Goal: Information Seeking & Learning: Learn about a topic

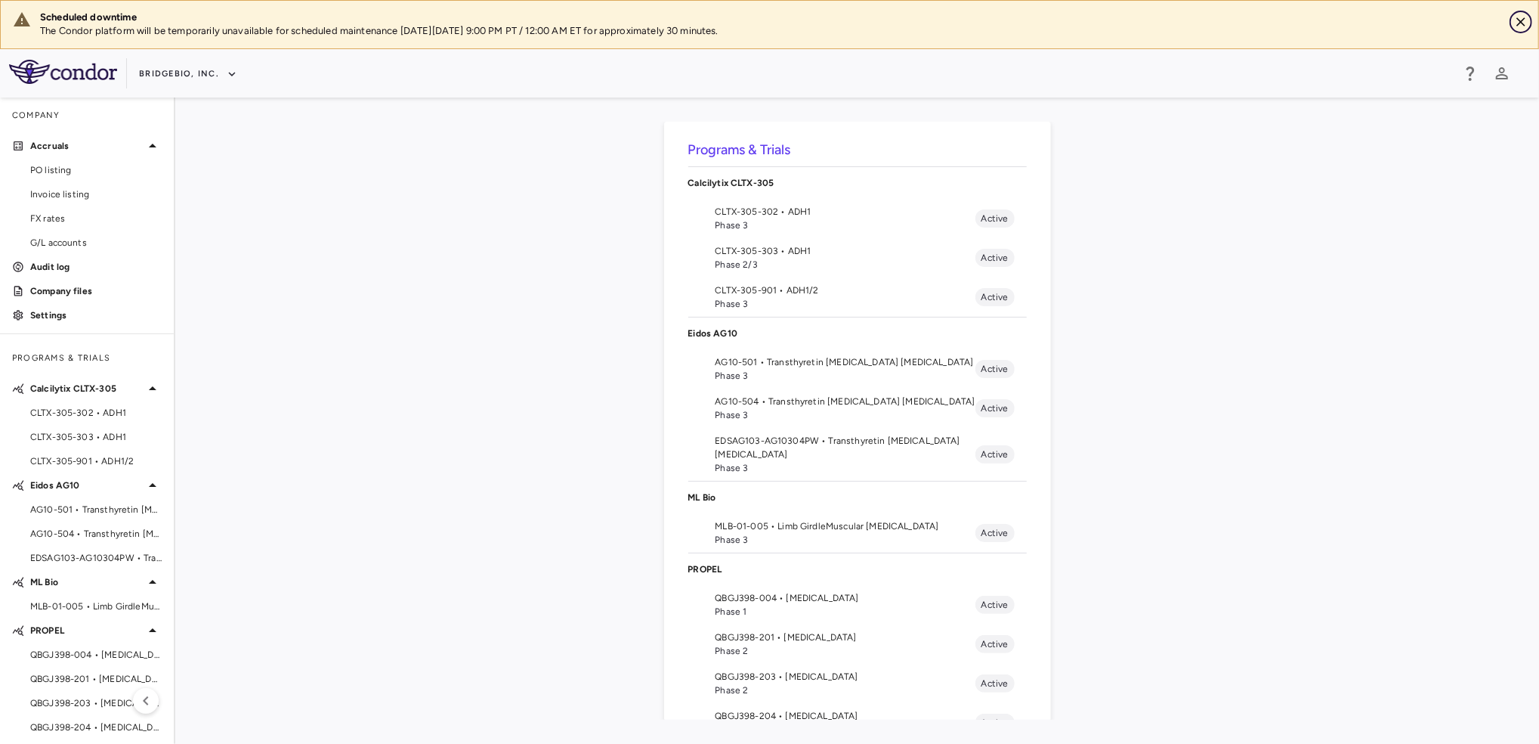
drag, startPoint x: 1525, startPoint y: 23, endPoint x: 1464, endPoint y: 26, distance: 61.3
click at [1524, 22] on icon "Close" at bounding box center [1521, 21] width 15 height 15
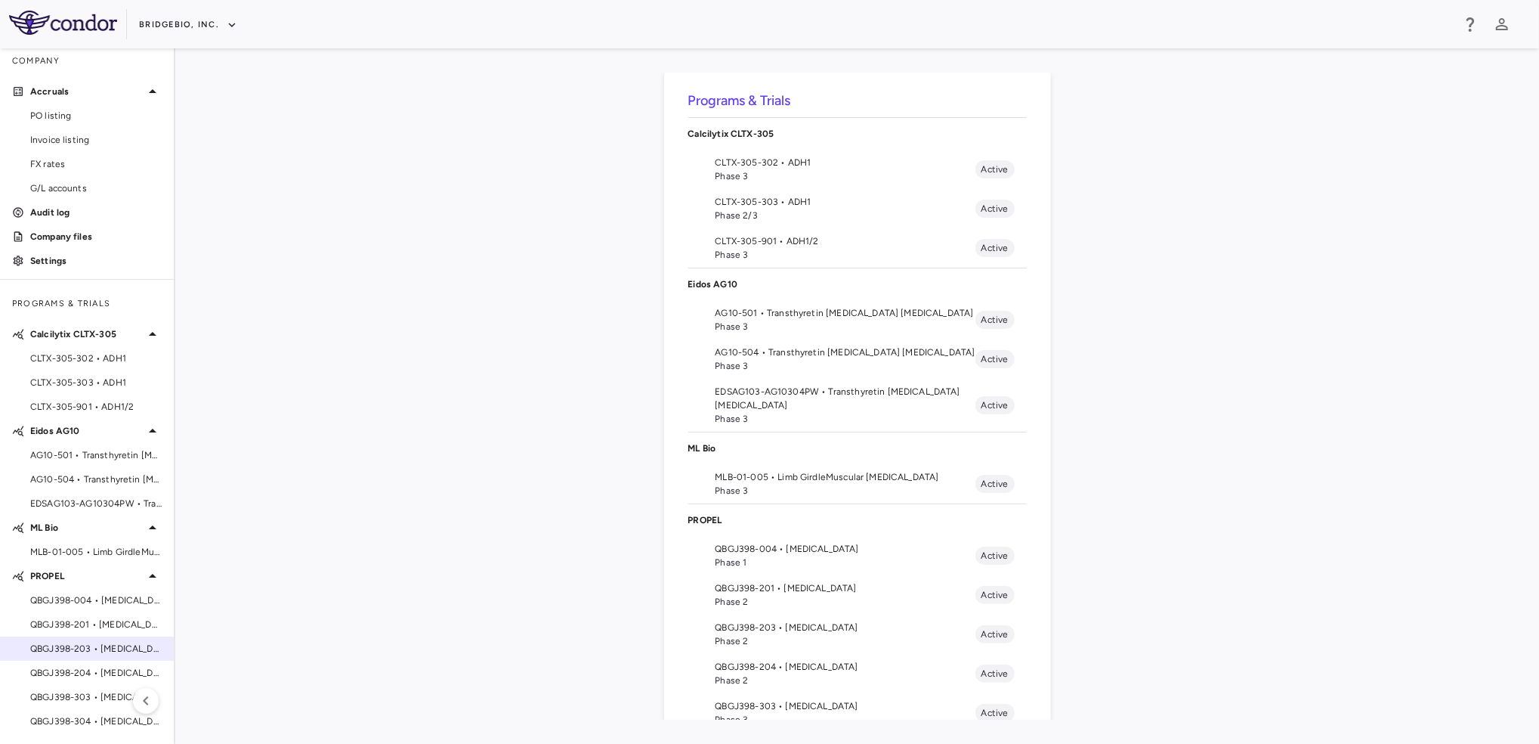
scroll to position [6, 0]
drag, startPoint x: 74, startPoint y: 710, endPoint x: 88, endPoint y: 694, distance: 21.4
click at [73, 709] on div "QBGJ398-304 • [MEDICAL_DATA]" at bounding box center [87, 720] width 174 height 23
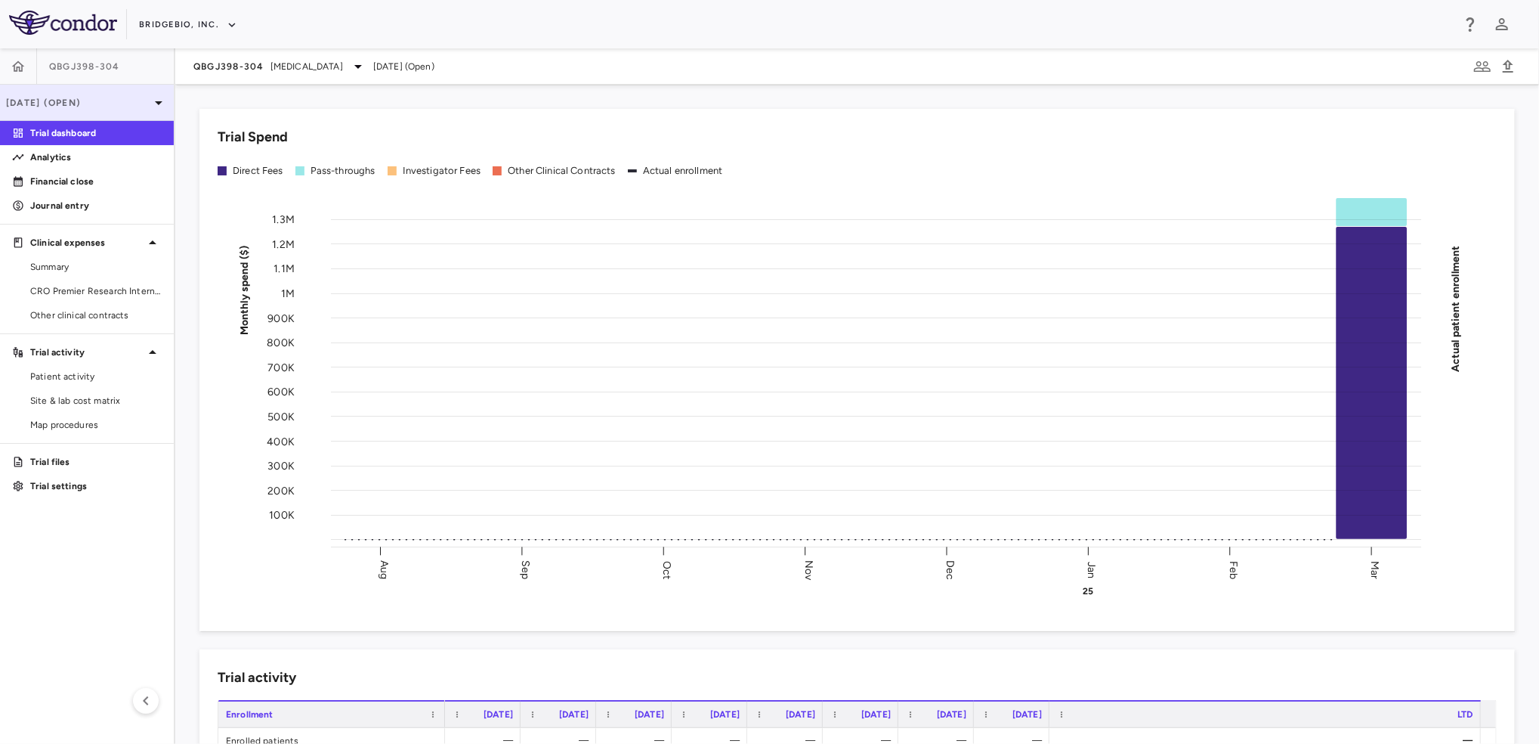
click at [150, 100] on icon at bounding box center [159, 103] width 18 height 18
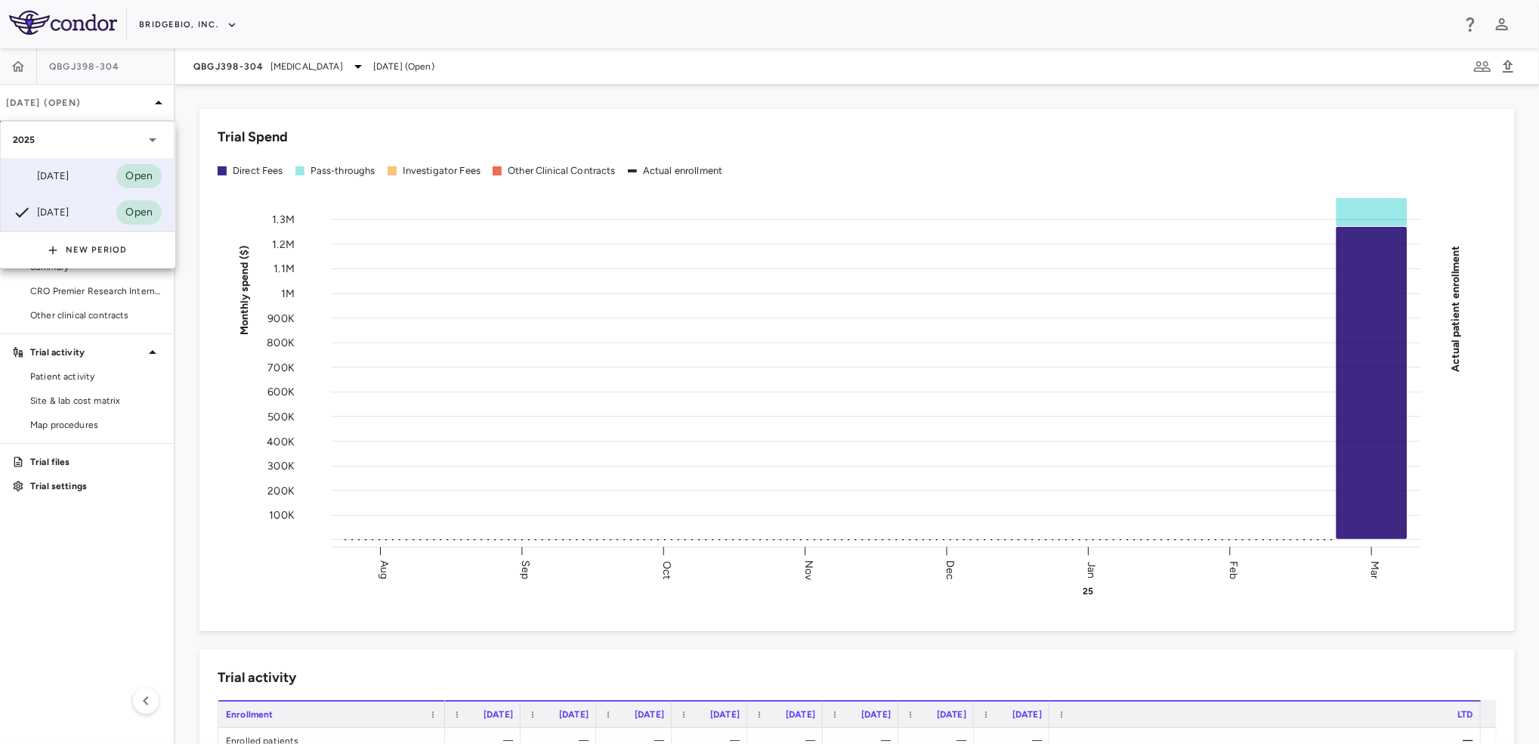
click at [97, 165] on div "Jun 2025 Open" at bounding box center [87, 176] width 173 height 36
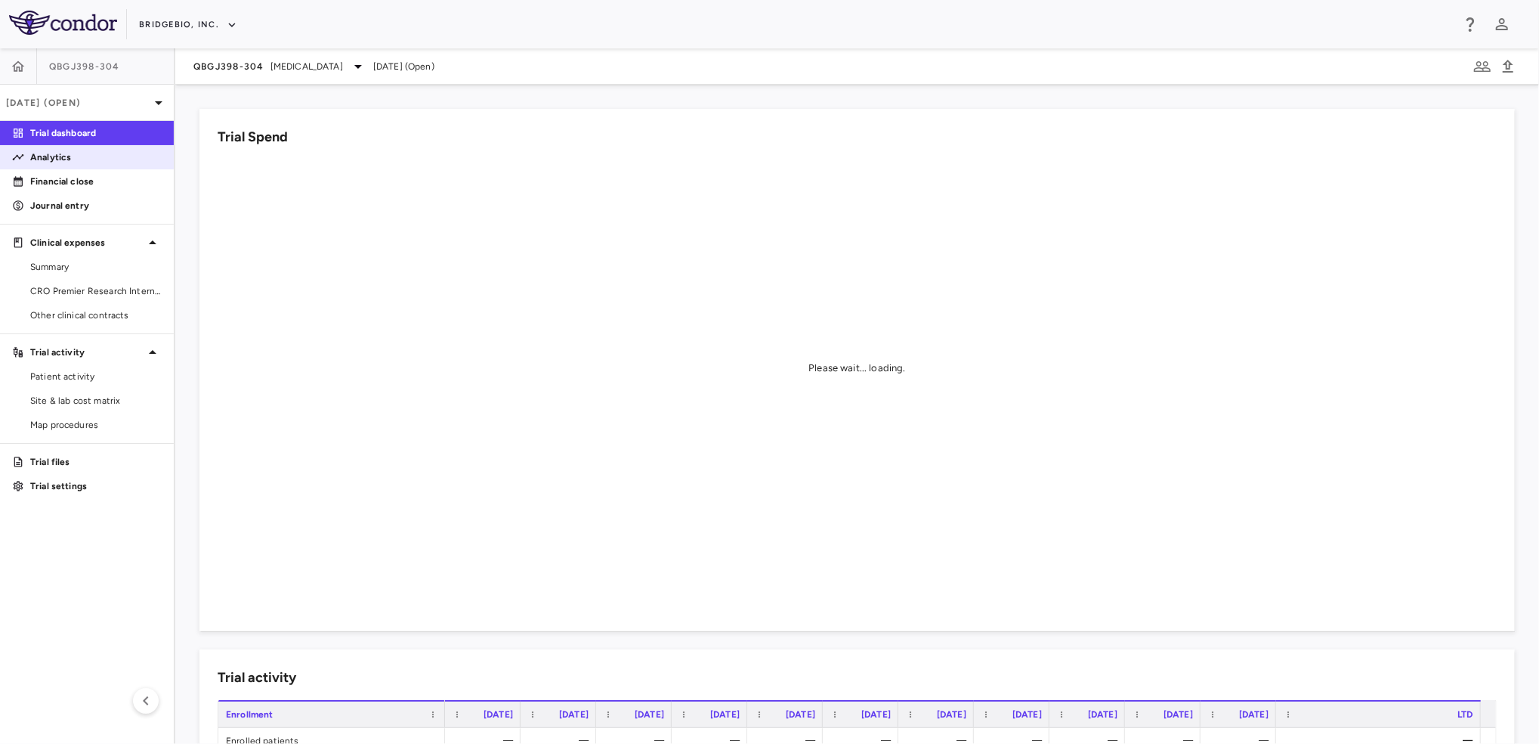
click at [97, 164] on link "Analytics" at bounding box center [87, 157] width 174 height 23
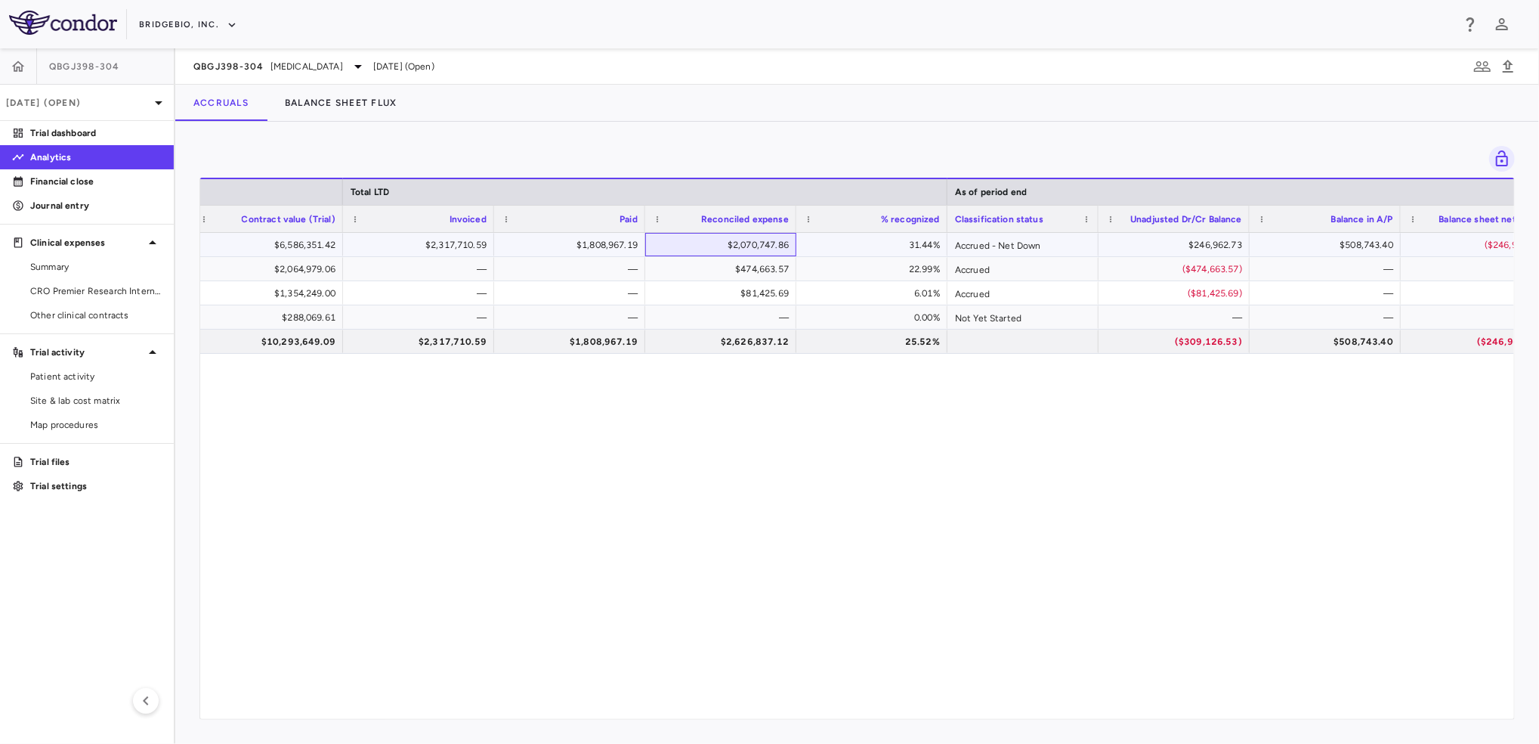
click at [678, 237] on div "$2,070,747.86" at bounding box center [724, 245] width 130 height 24
click at [703, 267] on div "$474,663.57" at bounding box center [724, 269] width 130 height 24
click at [716, 292] on div "$81,425.69" at bounding box center [724, 293] width 130 height 24
click at [844, 252] on div "31.44%" at bounding box center [875, 245] width 130 height 24
click at [877, 267] on div "22.99%" at bounding box center [875, 269] width 130 height 24
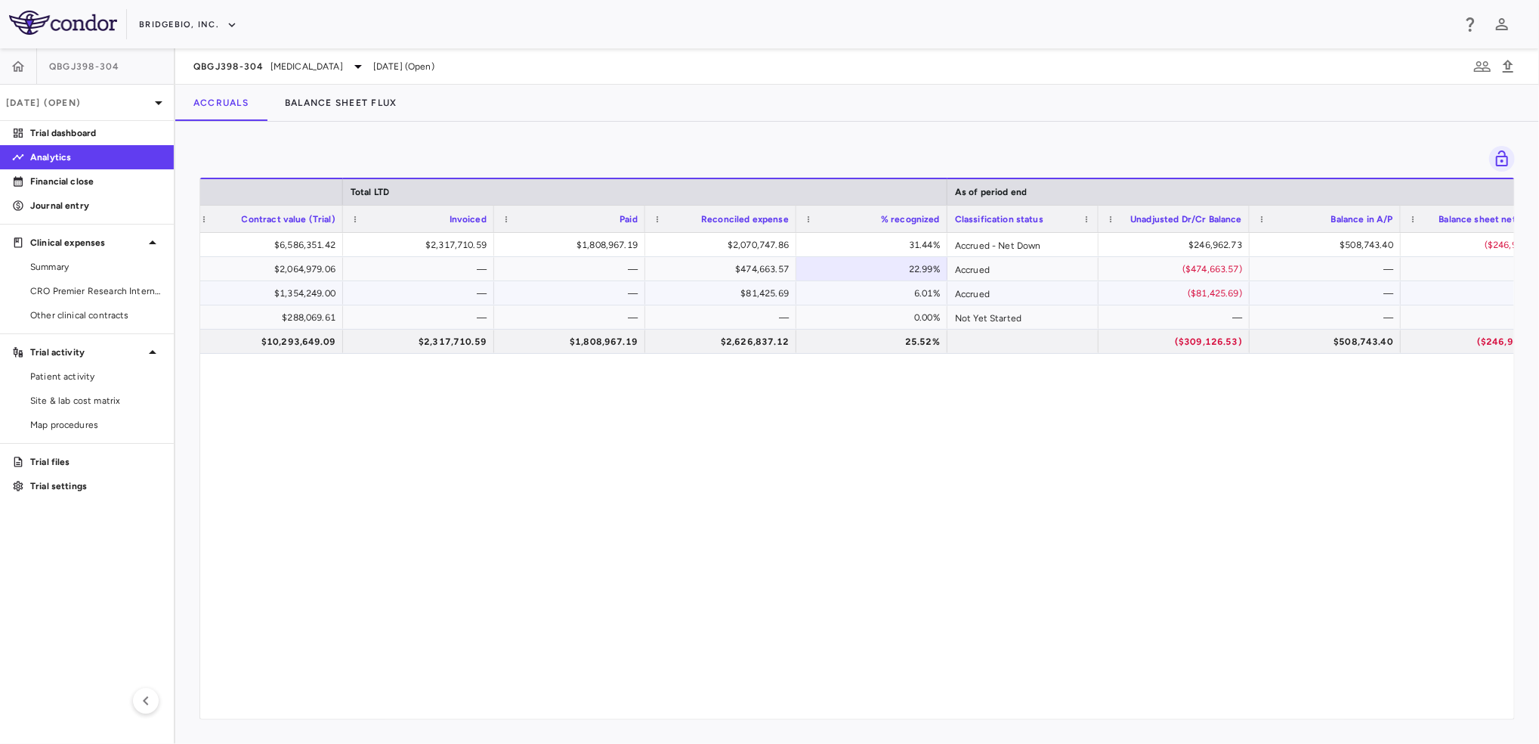
click at [857, 295] on div "6.01%" at bounding box center [875, 293] width 130 height 24
drag, startPoint x: 1116, startPoint y: 701, endPoint x: 1143, endPoint y: 700, distance: 26.5
click at [1142, 700] on div "$6,586,351.42 $6,586,351.42 $2,317,710.59 $1,808,967.19 $2,070,747.86 31.44% Ac…" at bounding box center [857, 468] width 1314 height 471
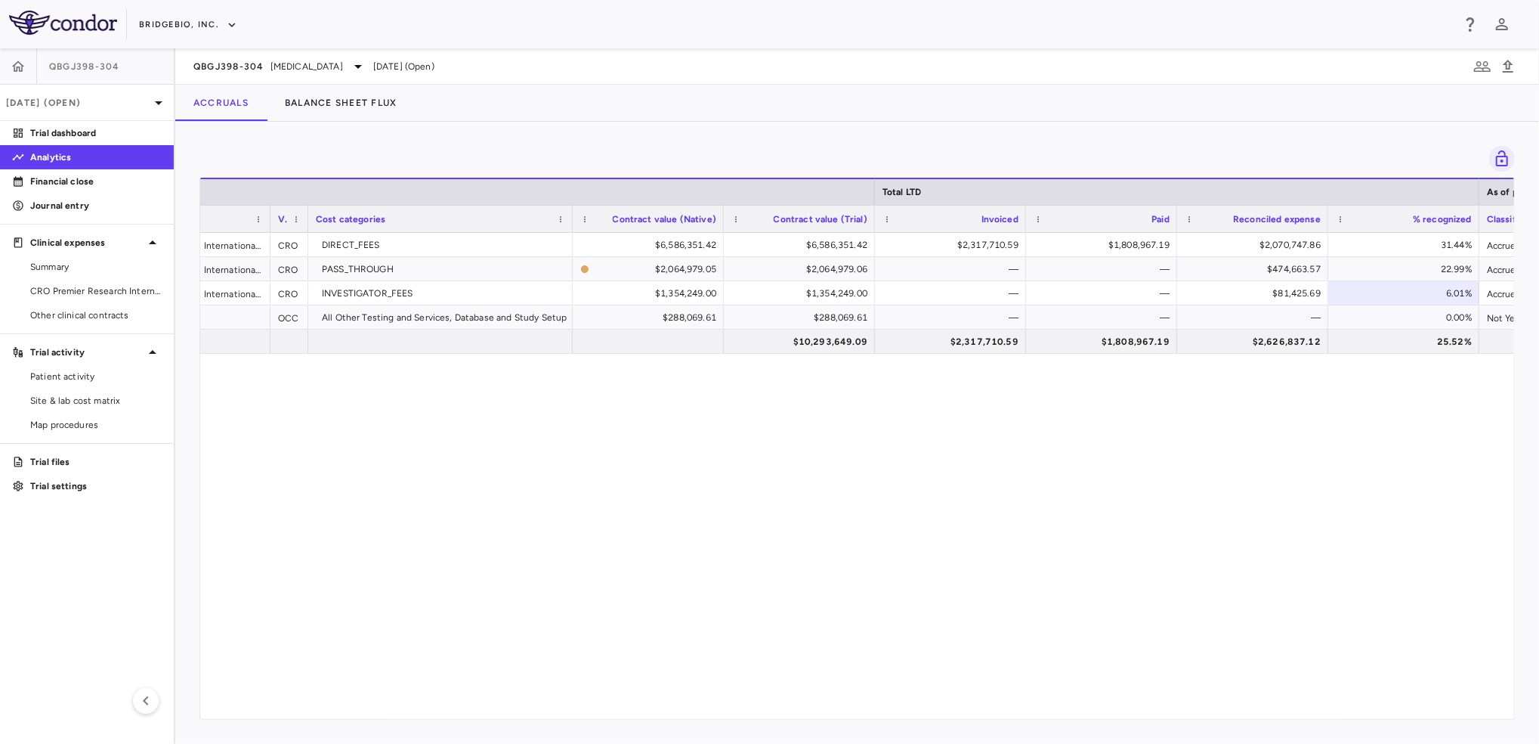
scroll to position [0, 354]
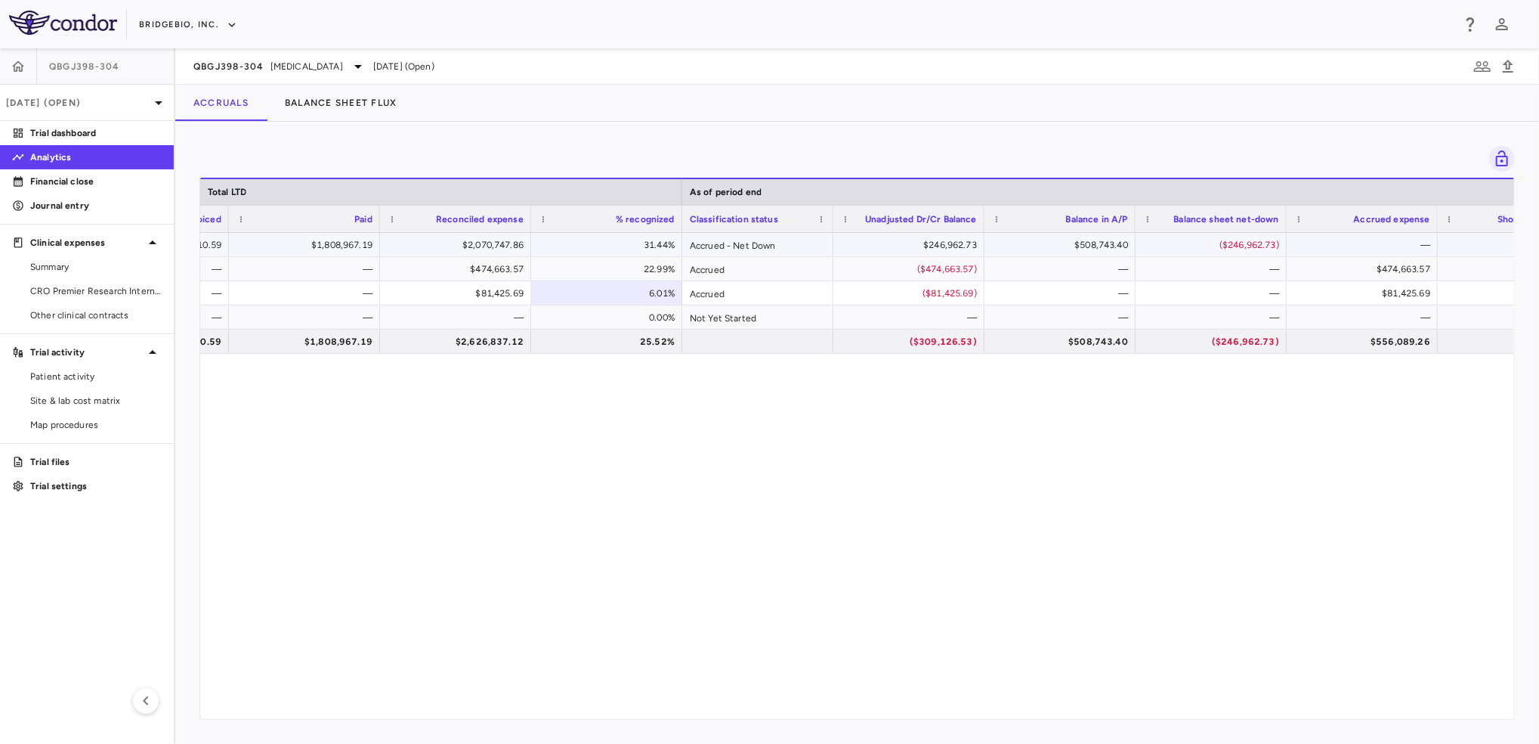
click at [864, 241] on div "$246,962.73" at bounding box center [912, 245] width 130 height 24
click at [855, 268] on div "($474,663.57)" at bounding box center [912, 269] width 130 height 24
click at [880, 290] on div "($81,425.69)" at bounding box center [912, 293] width 130 height 24
click at [1030, 248] on div "$508,743.40" at bounding box center [1063, 245] width 130 height 24
click at [1179, 243] on div "($246,962.73)" at bounding box center [1214, 245] width 130 height 24
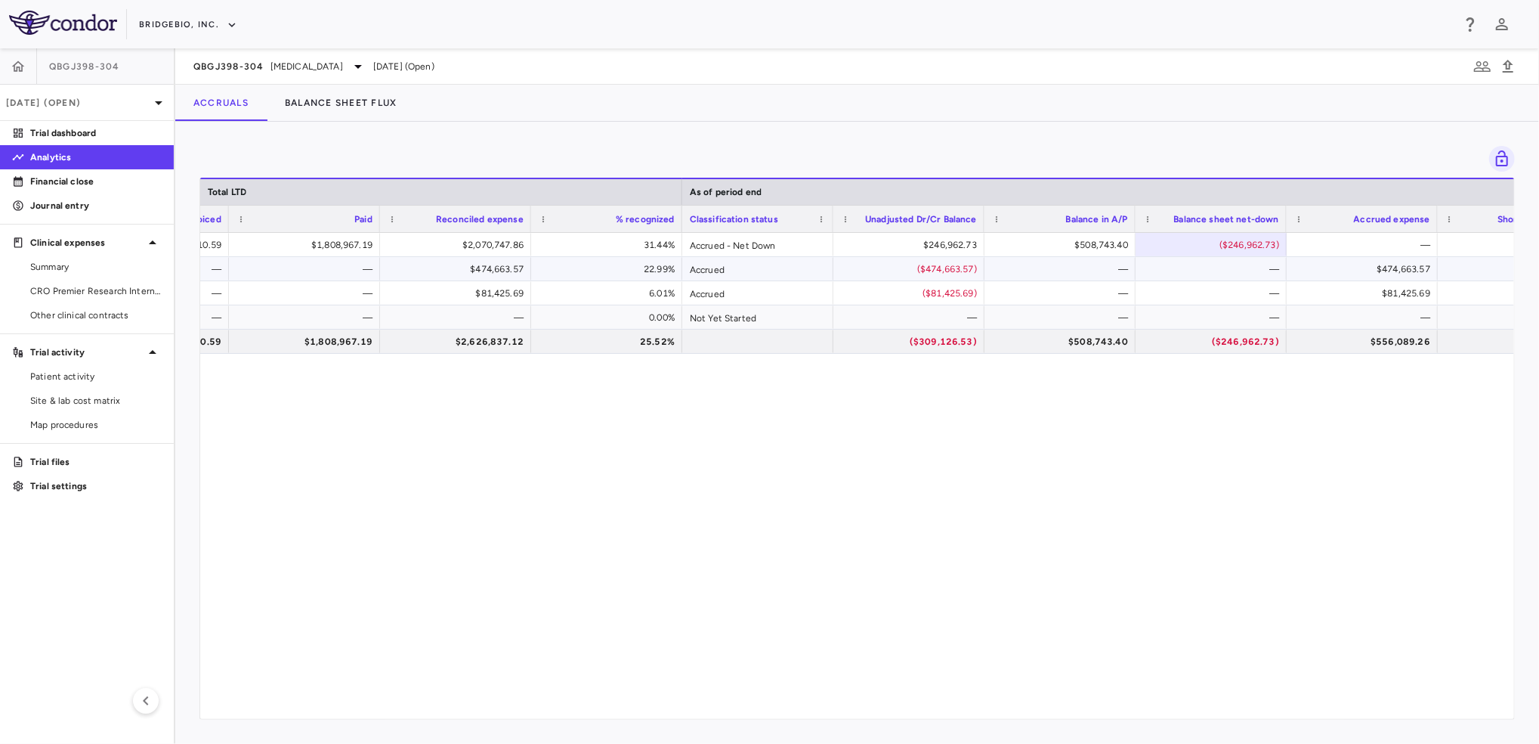
click at [1328, 273] on div "$474,663.57" at bounding box center [1365, 269] width 130 height 24
click at [1337, 293] on div "$81,425.69" at bounding box center [1365, 293] width 130 height 24
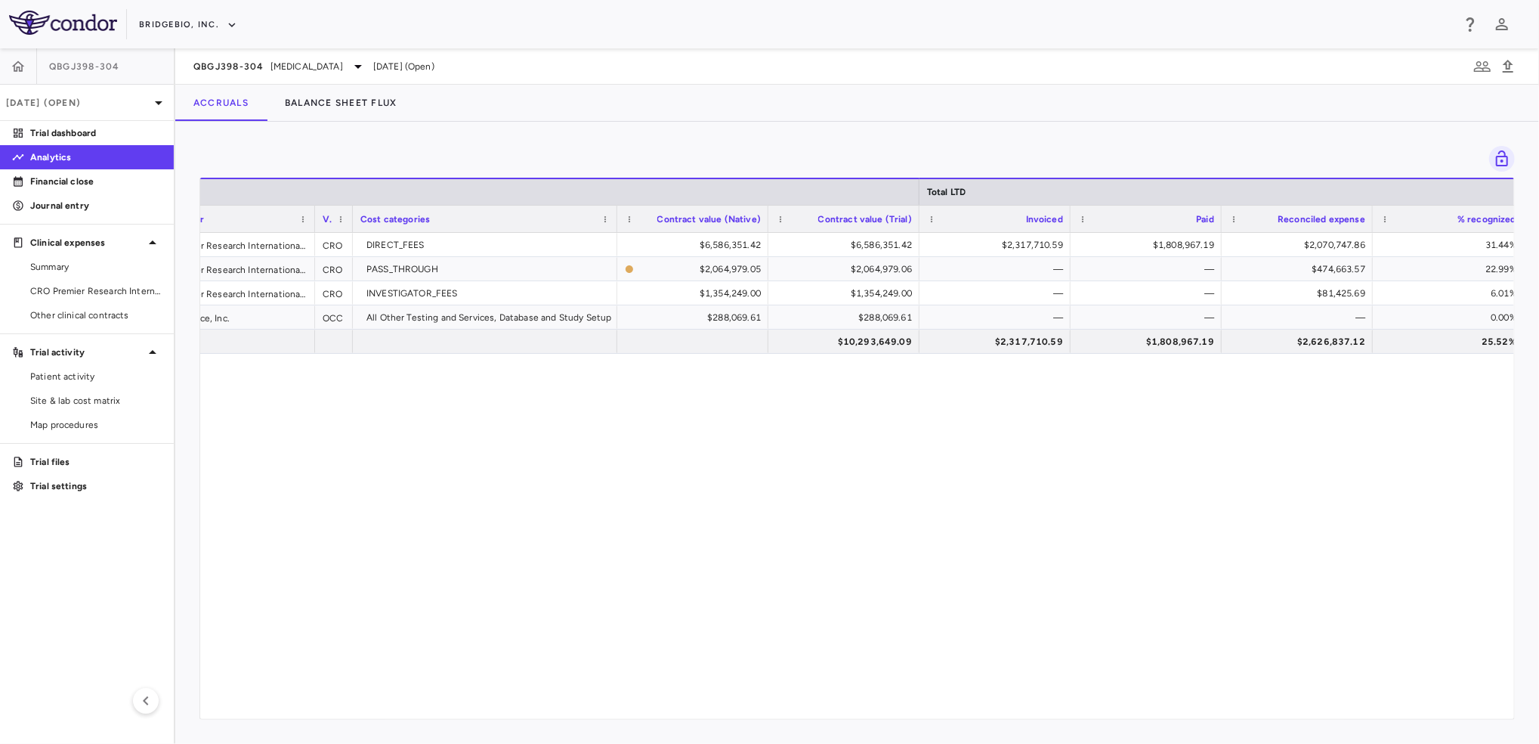
scroll to position [0, 305]
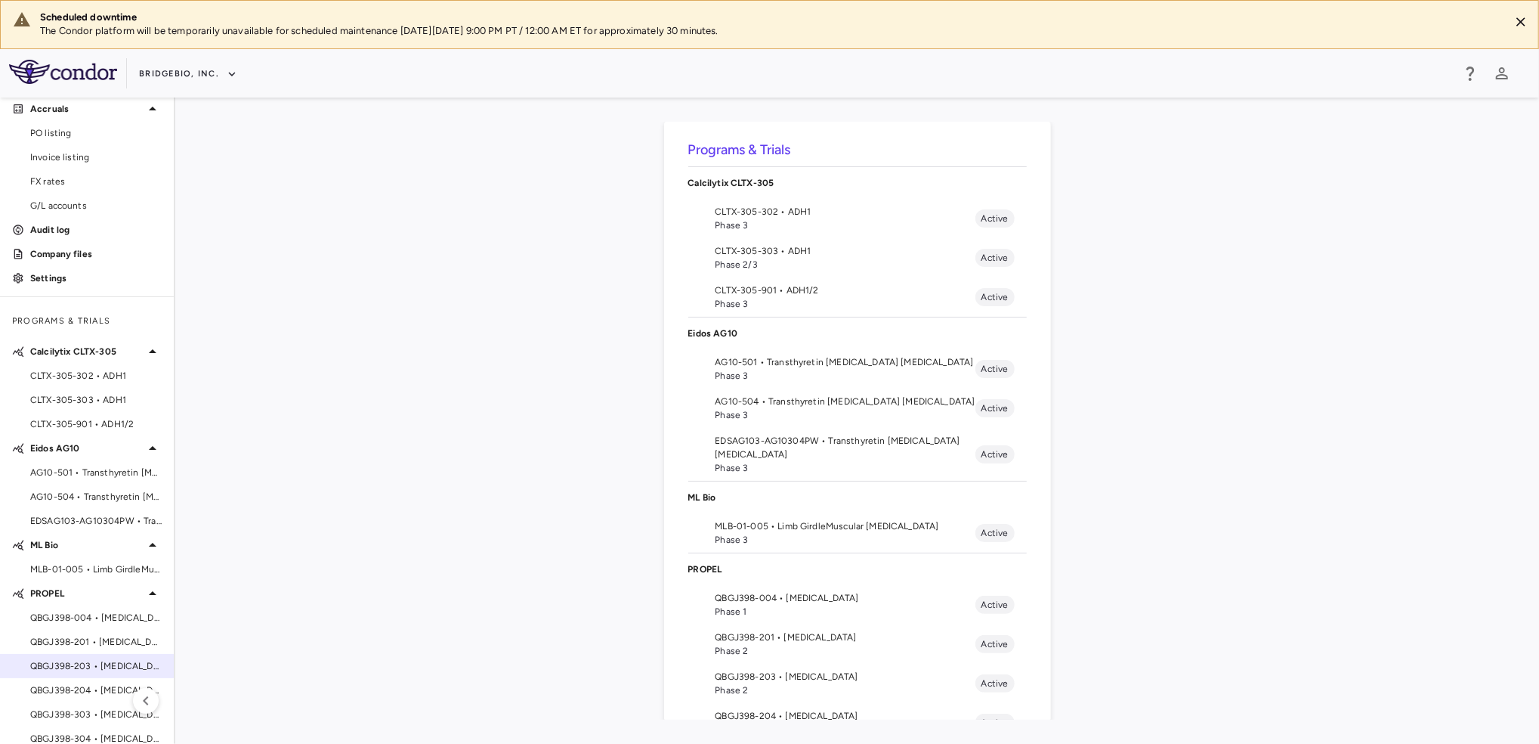
scroll to position [55, 0]
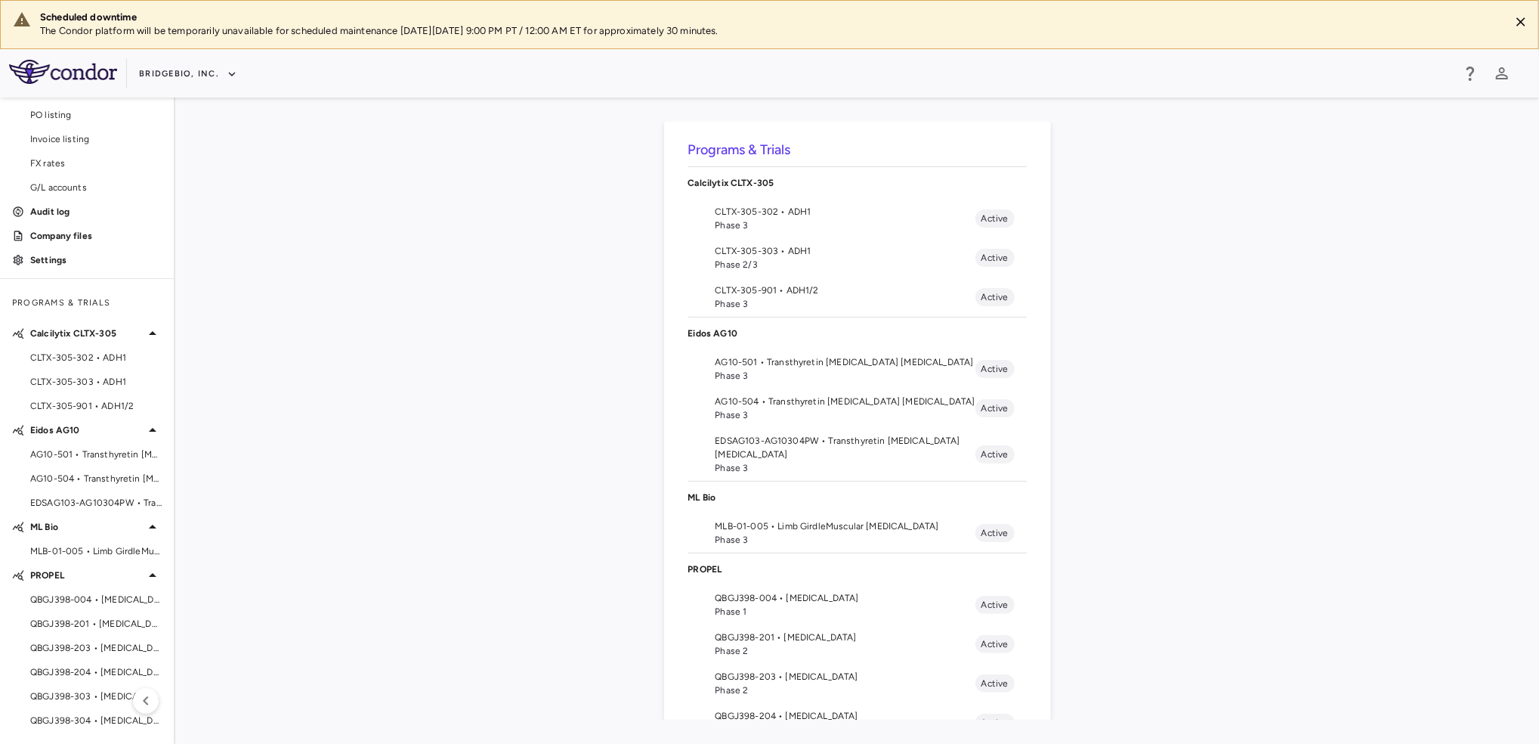
click at [48, 723] on span "QBGJ398-304 • [MEDICAL_DATA]" at bounding box center [95, 720] width 131 height 14
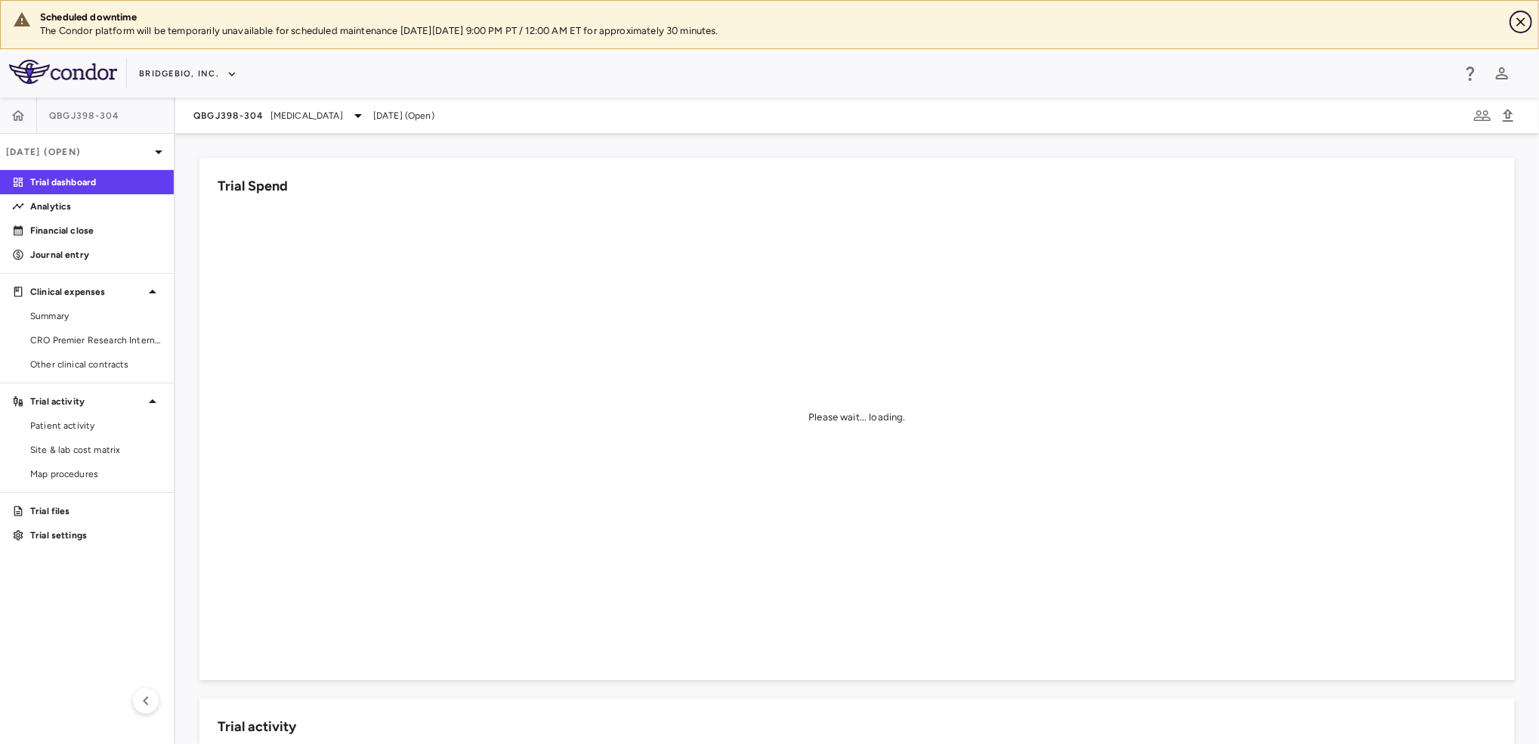
click at [1520, 24] on icon "Close" at bounding box center [1521, 21] width 15 height 15
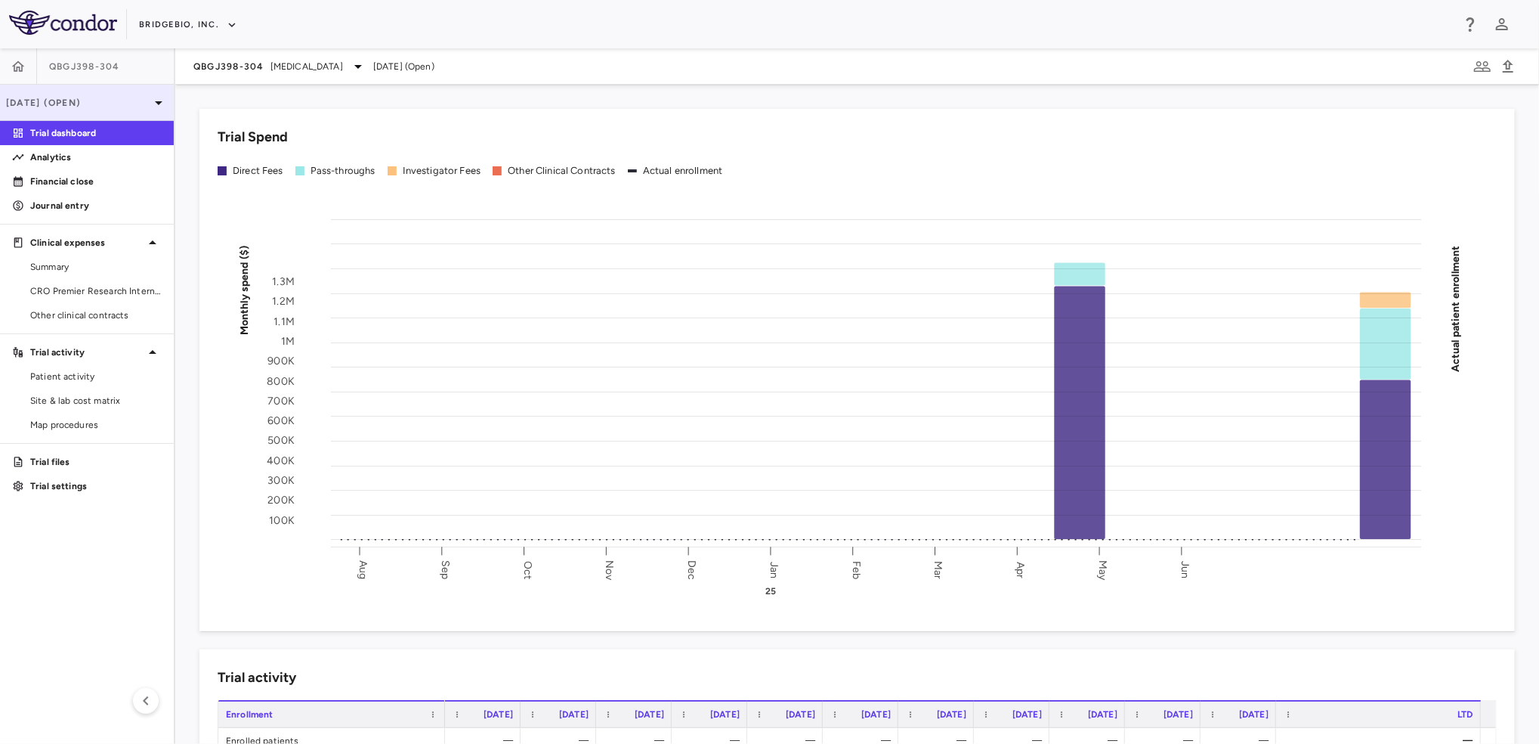
click at [130, 97] on p "[DATE] (Open)" at bounding box center [78, 103] width 144 height 14
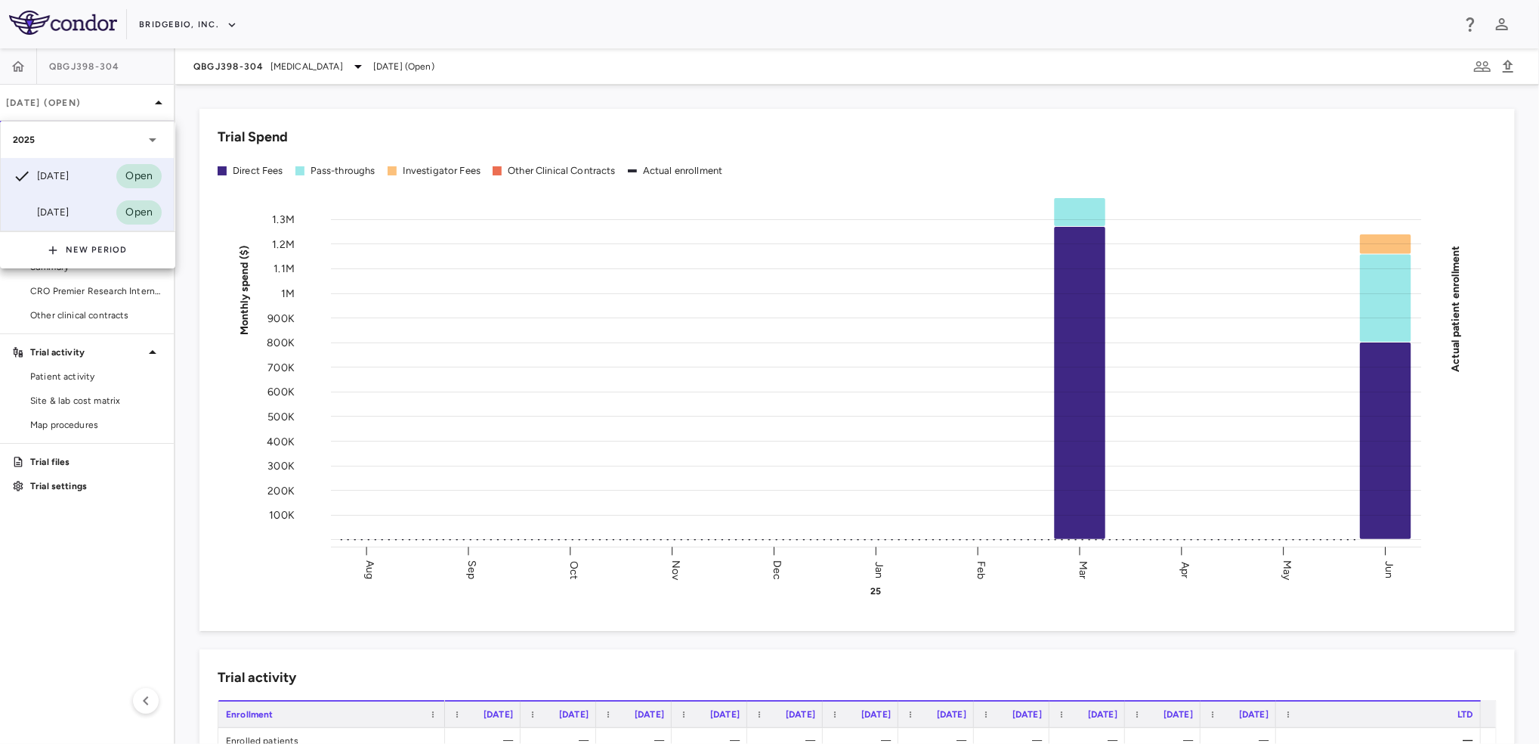
click at [63, 214] on div "[DATE]" at bounding box center [41, 212] width 56 height 18
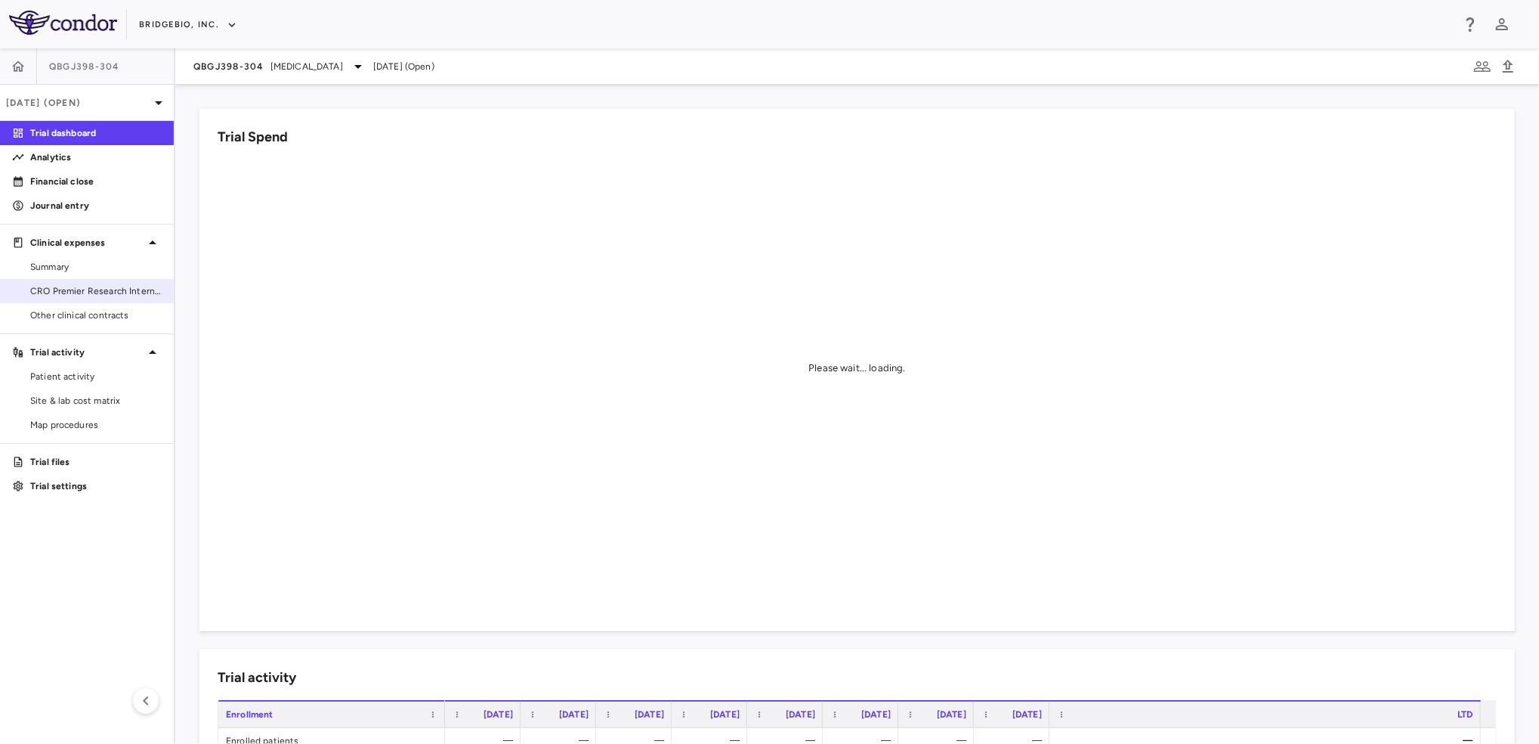
click at [76, 294] on span "CRO Premier Research International LLC" at bounding box center [95, 291] width 131 height 14
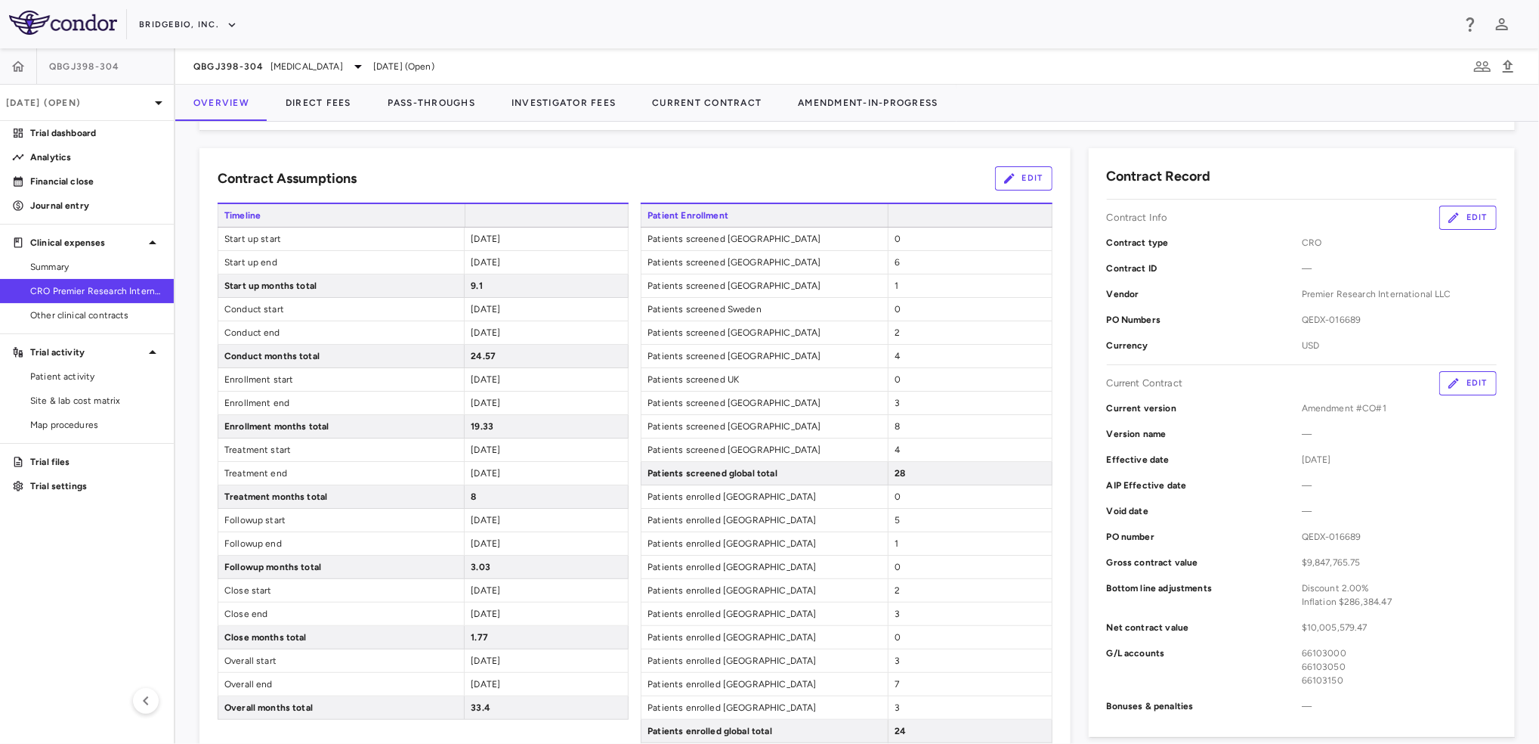
scroll to position [224, 0]
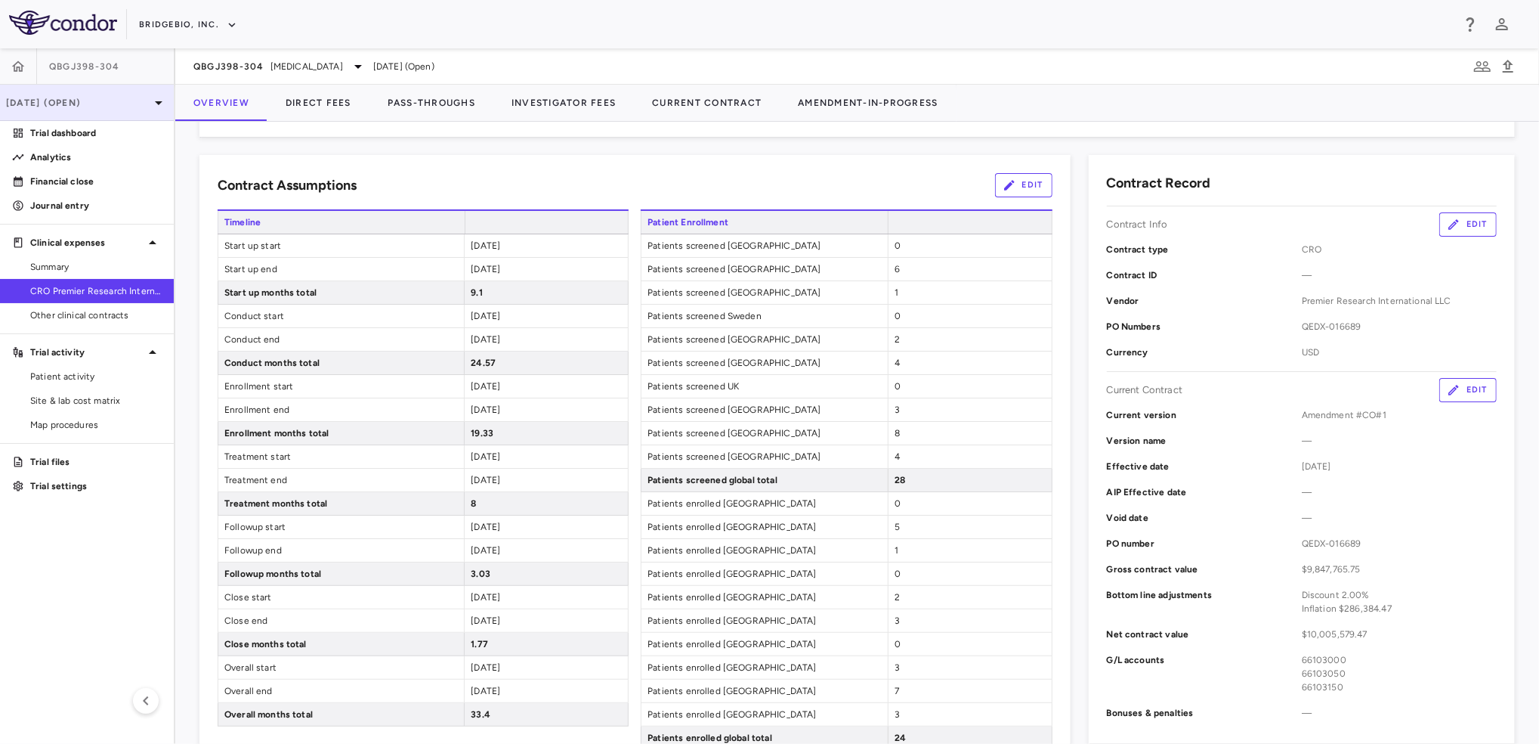
click at [149, 104] on p "[DATE] (Open)" at bounding box center [78, 103] width 144 height 14
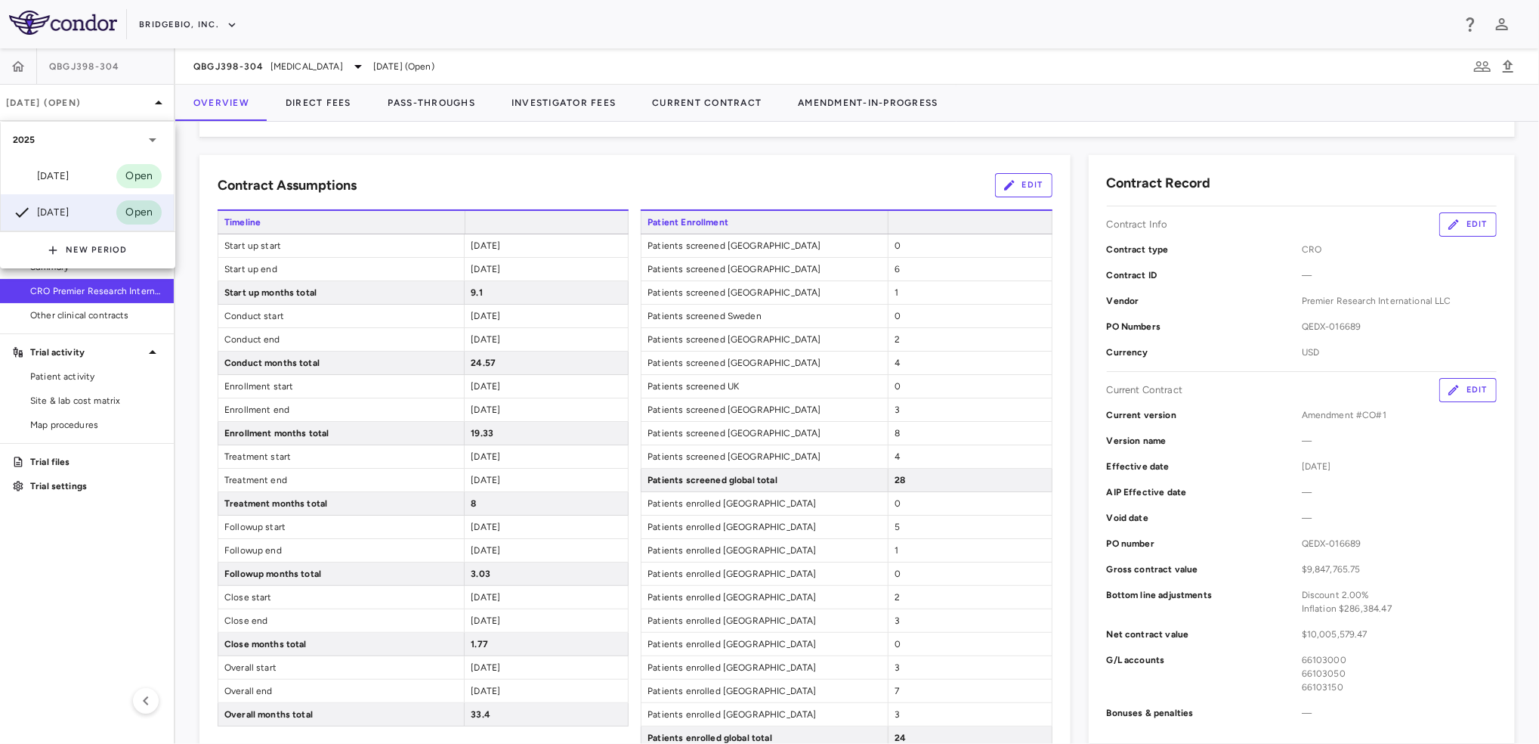
click at [57, 181] on div "[DATE]" at bounding box center [41, 176] width 56 height 18
